Goal: Obtain resource: Obtain resource

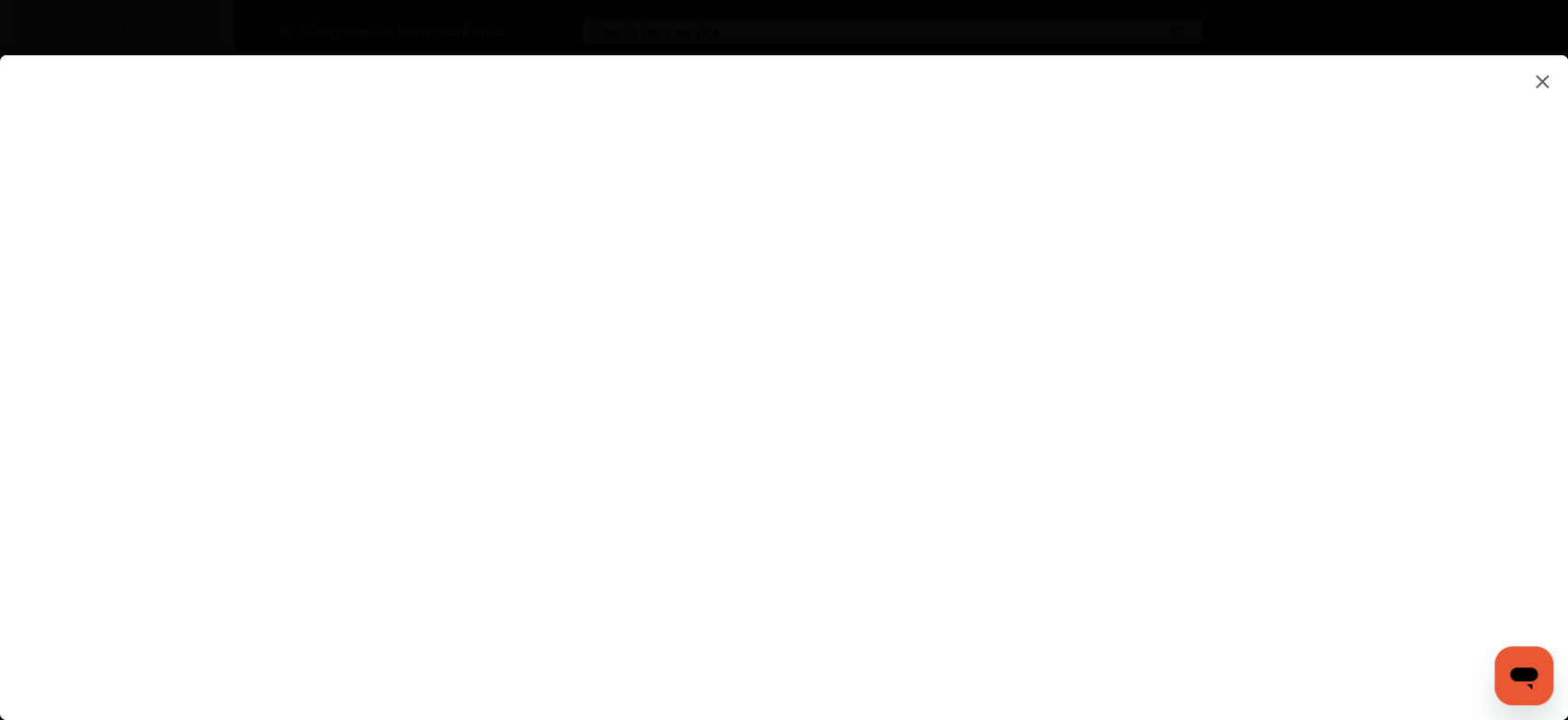
scroll to position [92, 0]
click at [688, 483] on flutter-view at bounding box center [784, 369] width 1568 height 629
click at [632, 293] on flutter-view at bounding box center [784, 369] width 1568 height 629
click at [645, 334] on flutter-view at bounding box center [784, 369] width 1568 height 629
click at [929, 555] on flutter-view at bounding box center [784, 369] width 1568 height 629
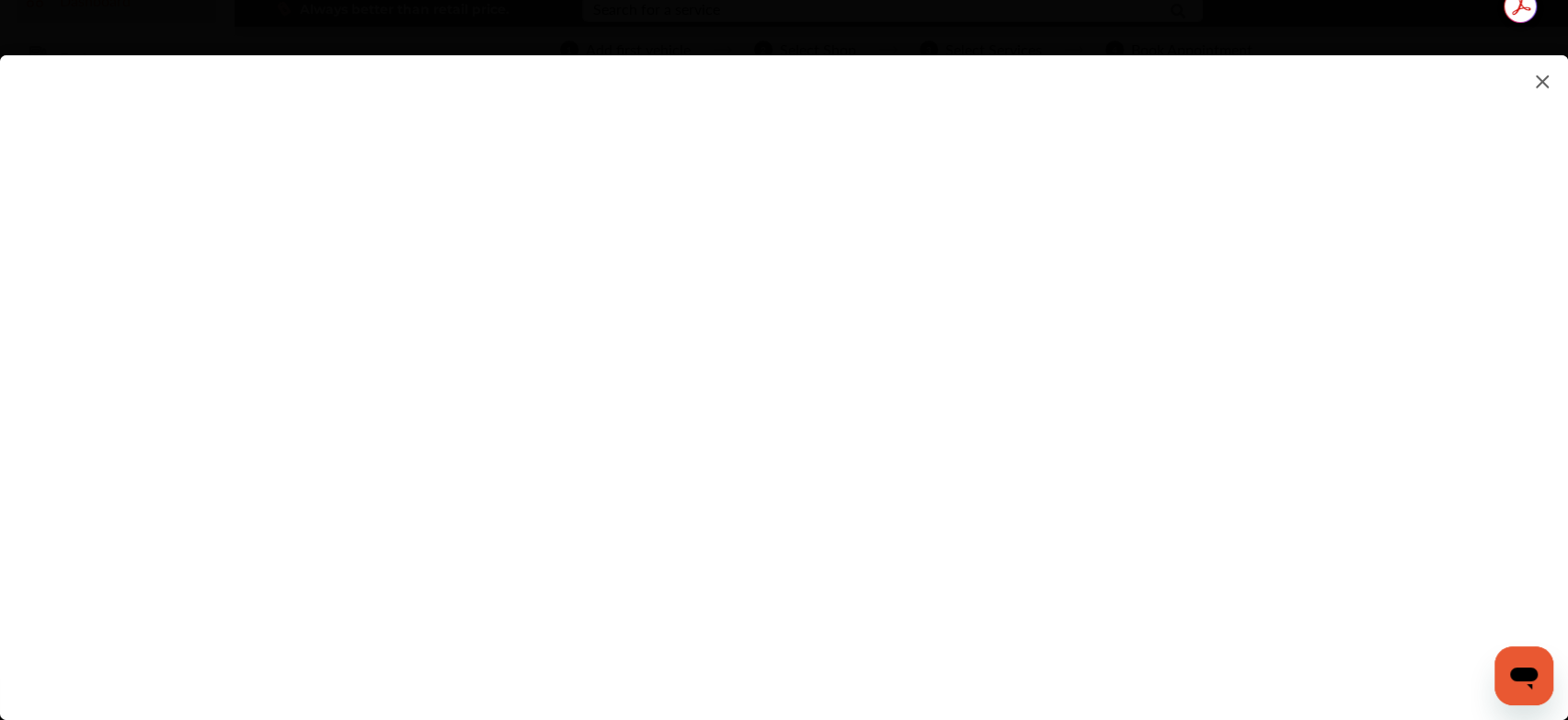
type input "**********"
click at [1024, 494] on flutter-view at bounding box center [784, 369] width 1568 height 629
click at [1050, 551] on flutter-view at bounding box center [784, 369] width 1568 height 629
click at [704, 540] on flutter-view at bounding box center [784, 369] width 1568 height 629
